Goal: Information Seeking & Learning: Find specific page/section

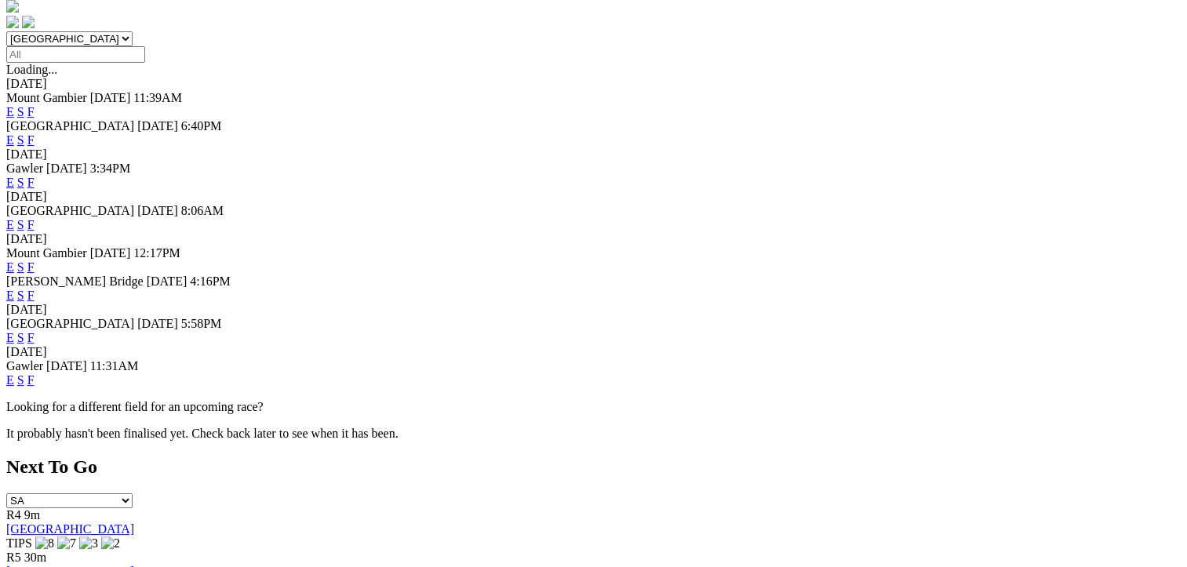
scroll to position [483, 0]
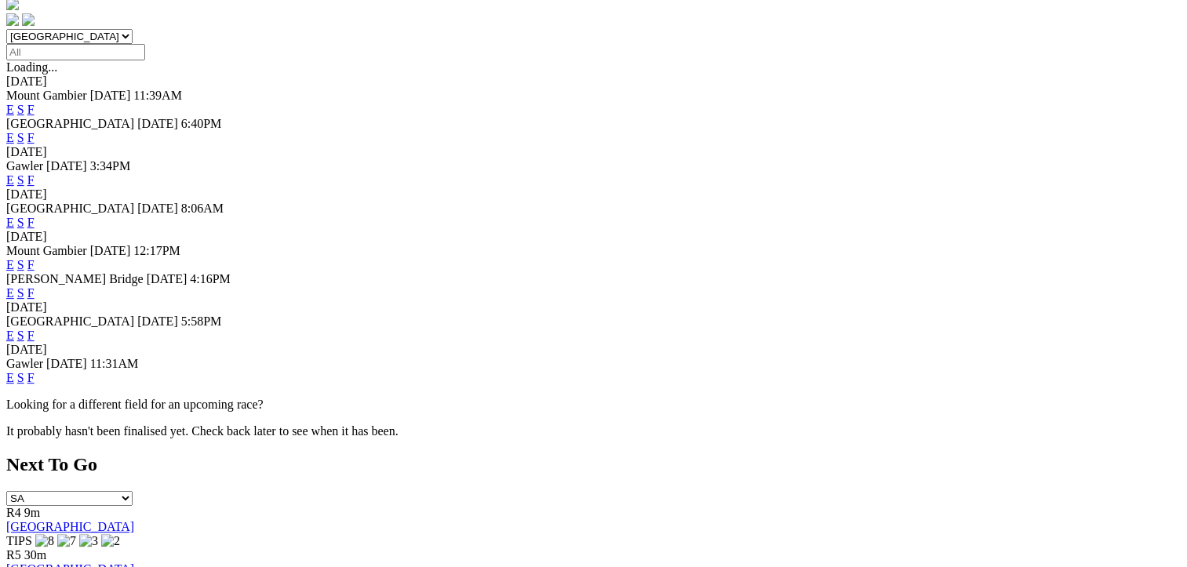
click at [35, 380] on link "F" at bounding box center [30, 377] width 7 height 13
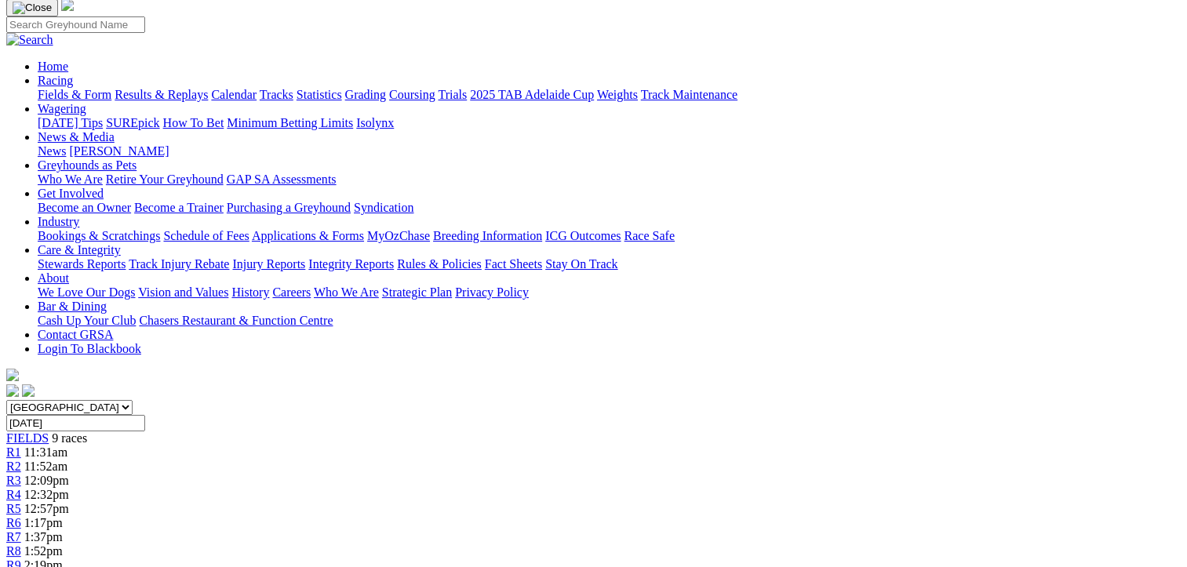
scroll to position [0, 6]
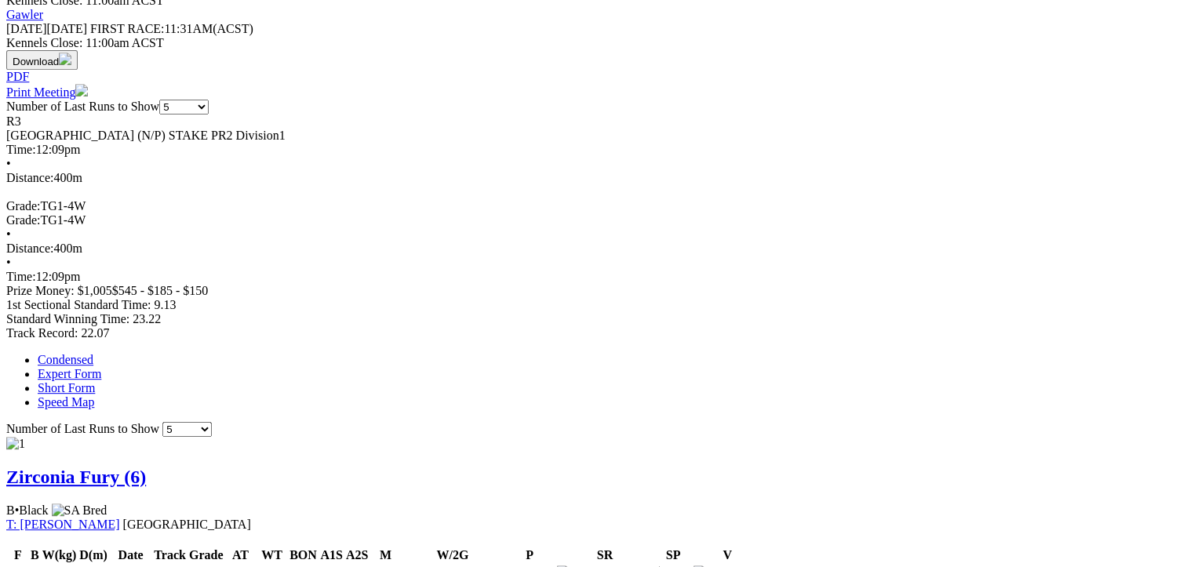
scroll to position [0, 19]
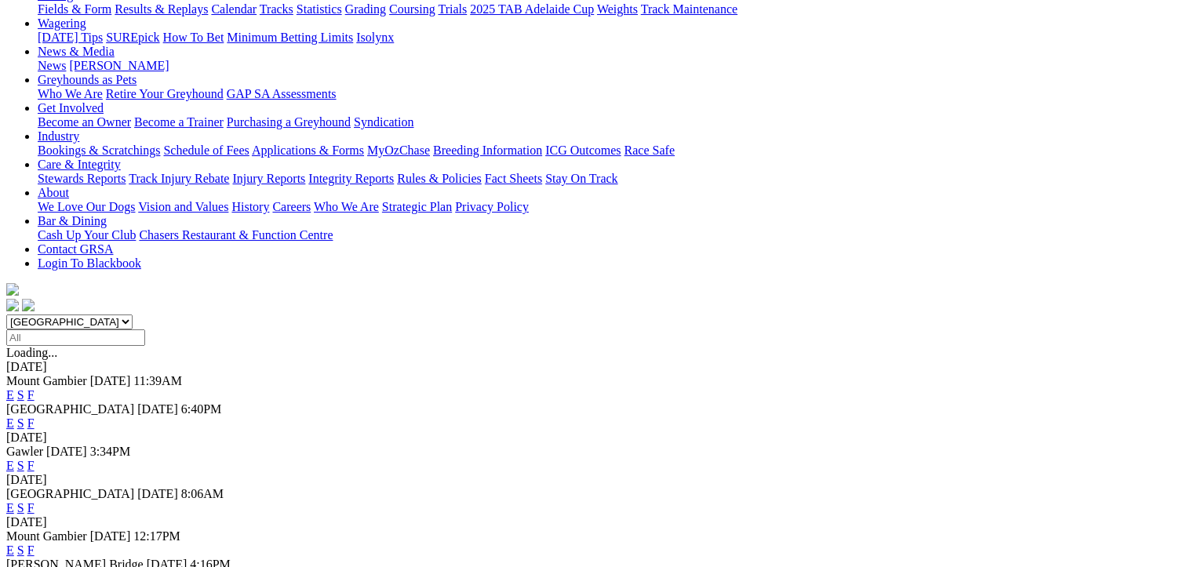
scroll to position [198, 0]
click at [35, 458] on link "F" at bounding box center [30, 464] width 7 height 13
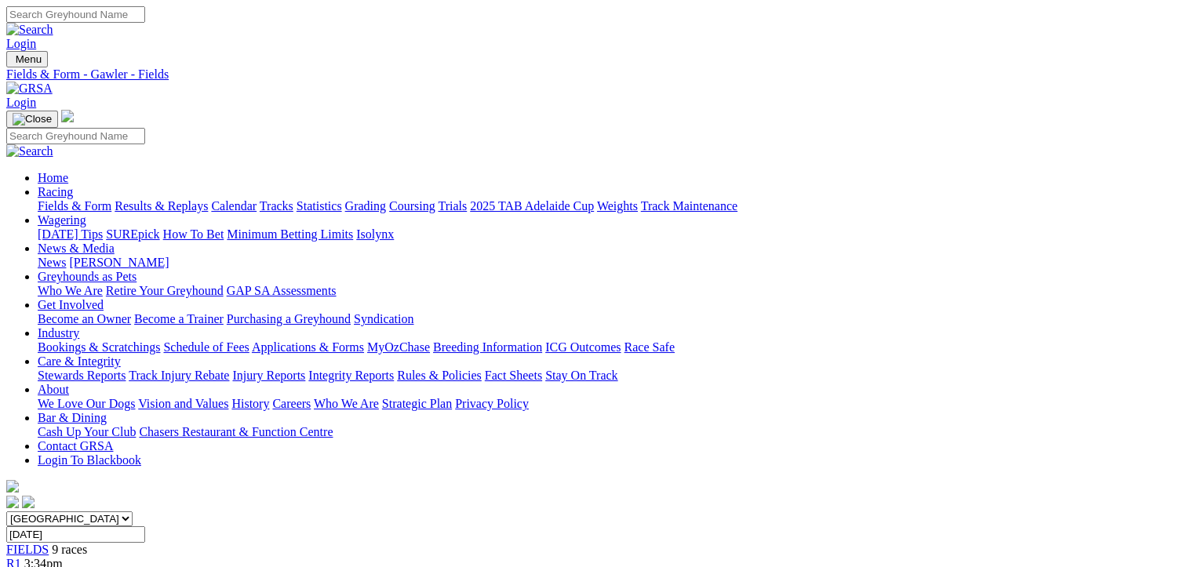
scroll to position [0, 59]
